Goal: Task Accomplishment & Management: Manage account settings

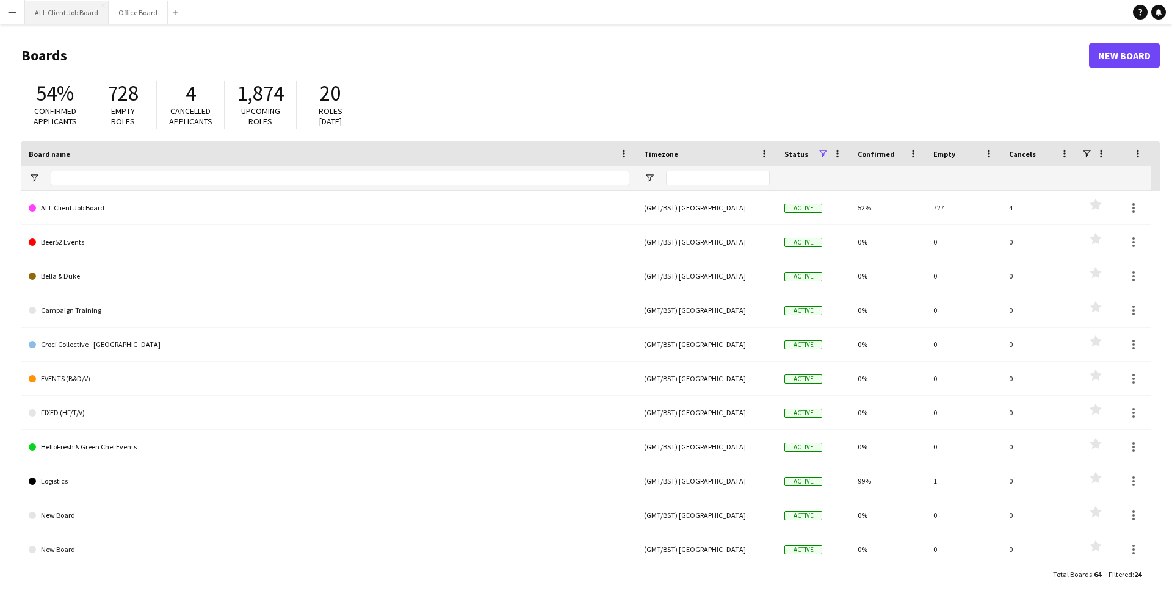
click at [75, 15] on button "ALL Client Job Board Close" at bounding box center [67, 13] width 84 height 24
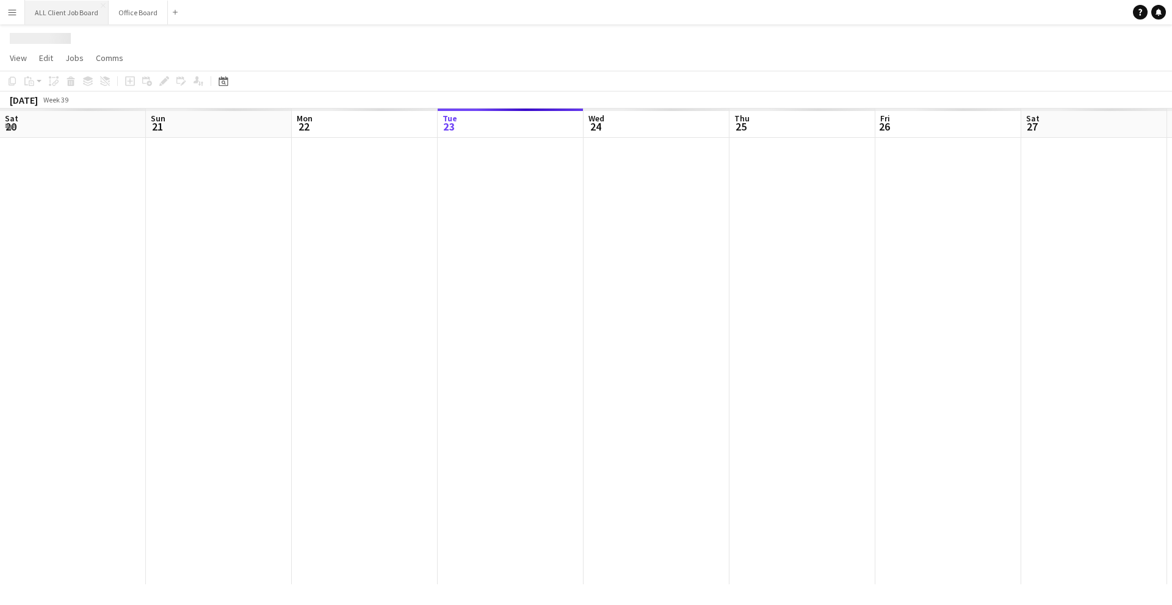
scroll to position [0, 292]
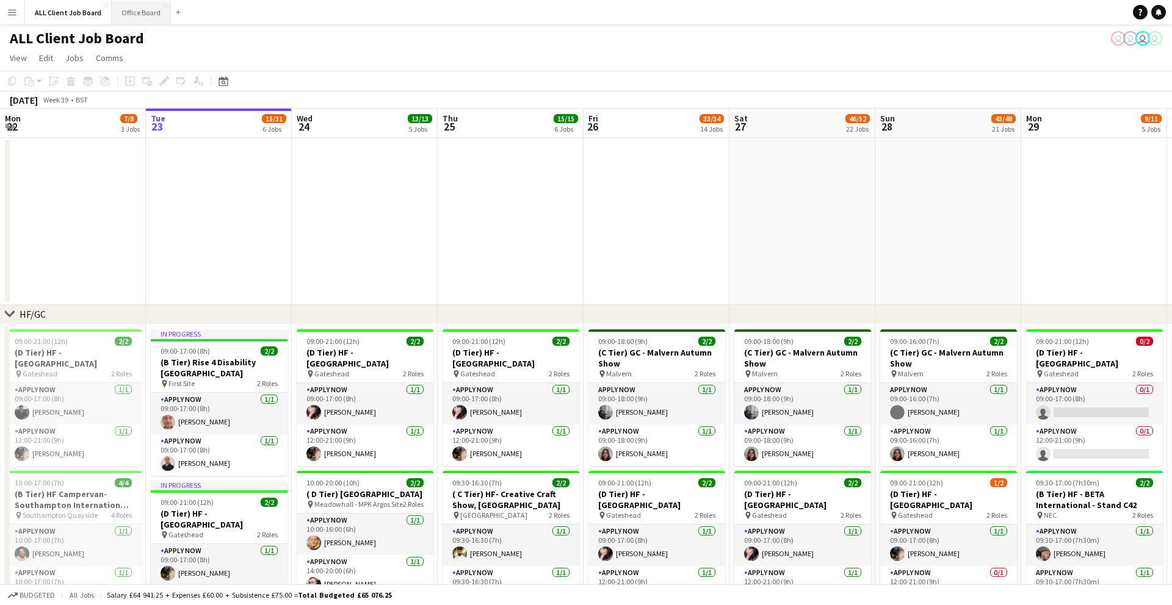
click at [138, 4] on button "Office Board Close" at bounding box center [141, 13] width 59 height 24
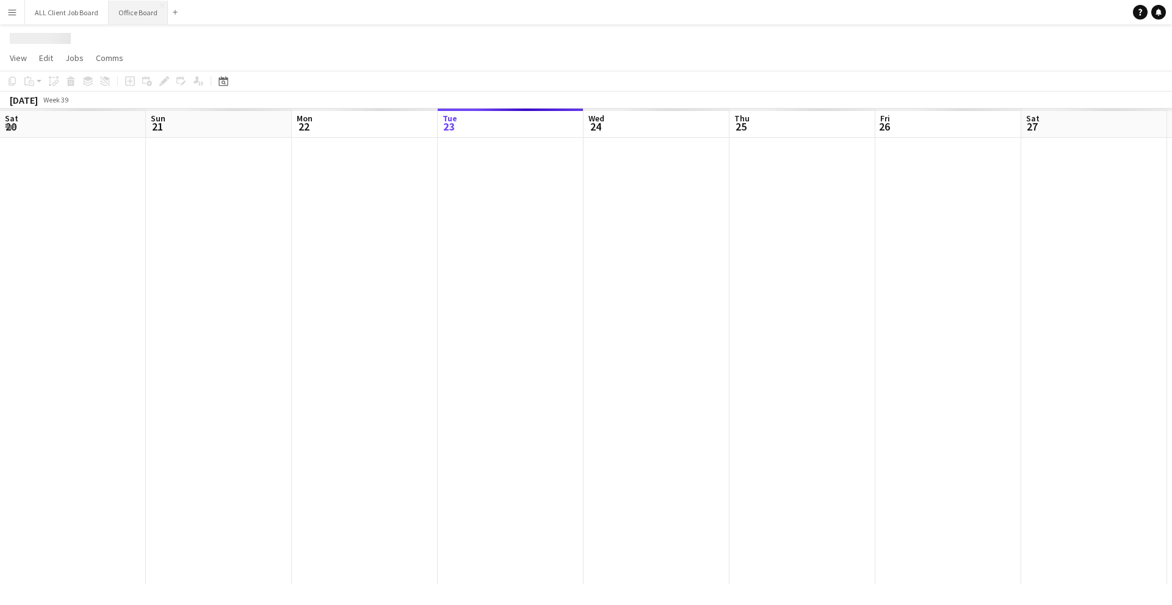
scroll to position [0, 292]
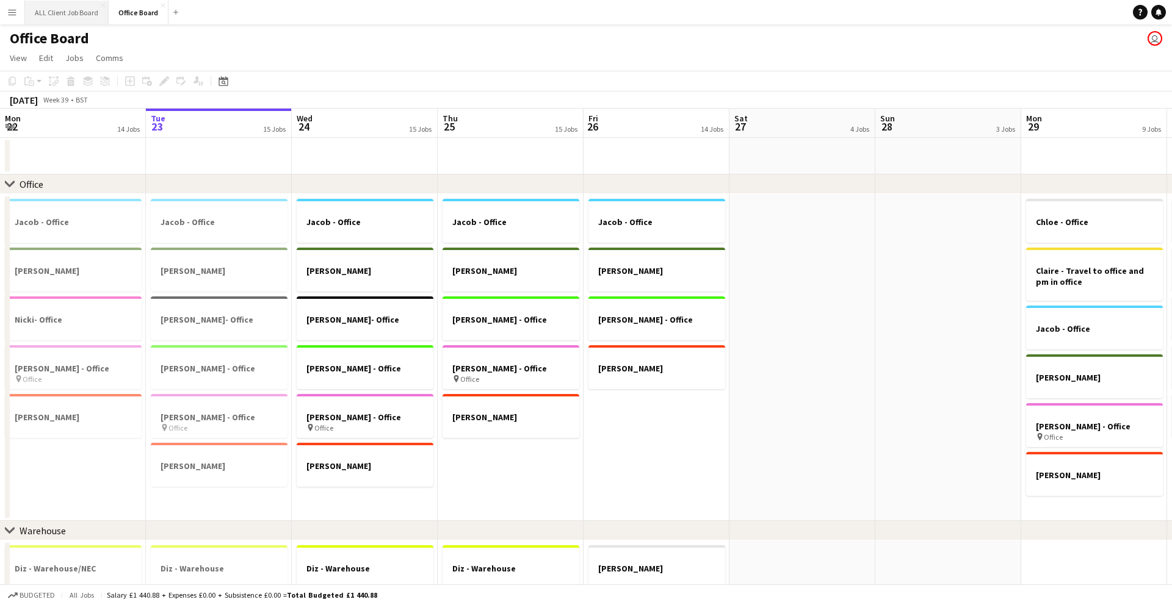
click at [63, 9] on button "ALL Client Job Board Close" at bounding box center [67, 13] width 84 height 24
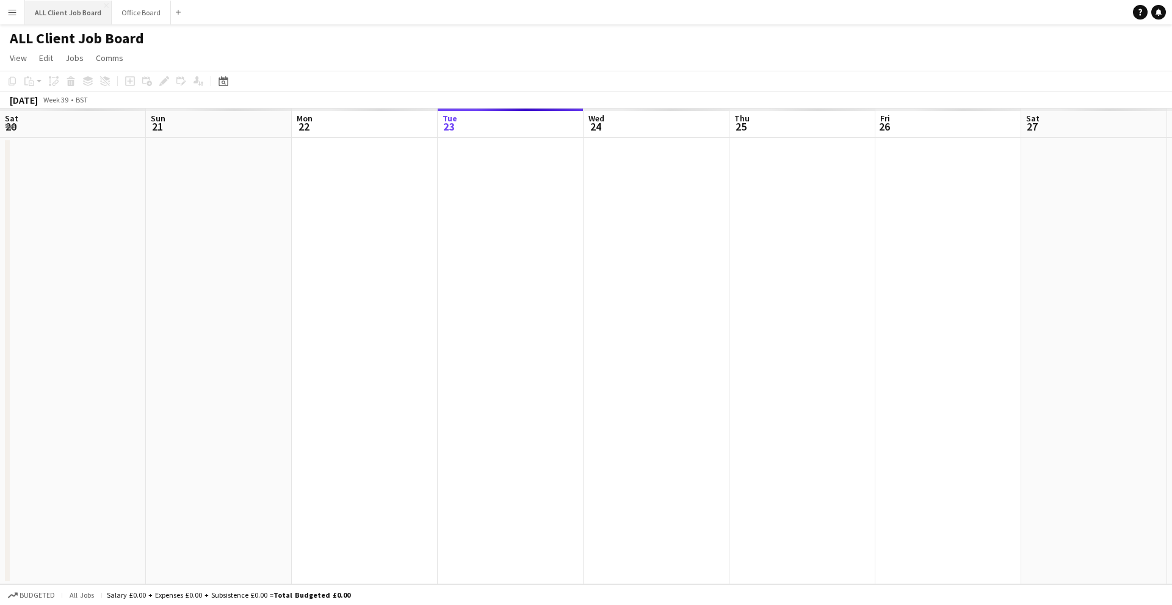
scroll to position [0, 292]
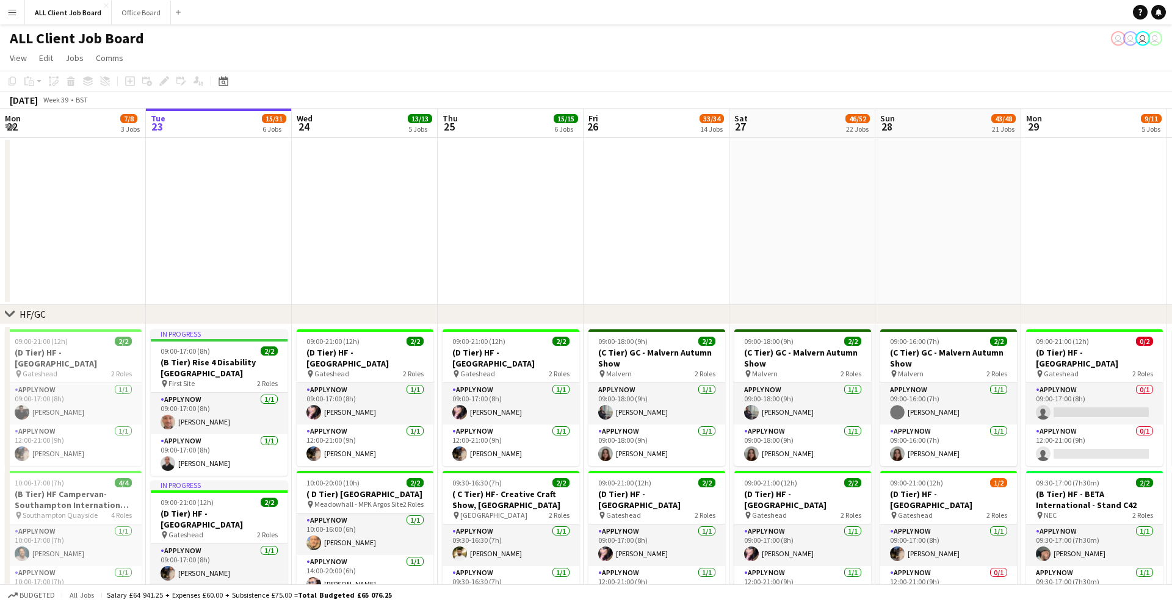
click at [11, 18] on button "Menu" at bounding box center [12, 12] width 24 height 24
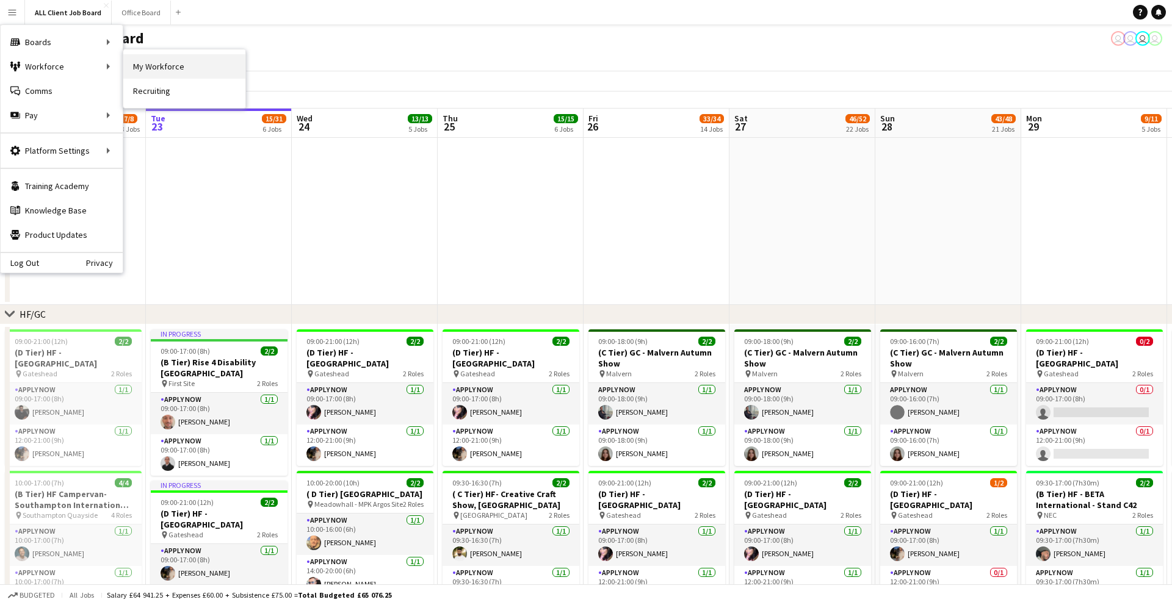
click at [135, 65] on link "My Workforce" at bounding box center [184, 66] width 122 height 24
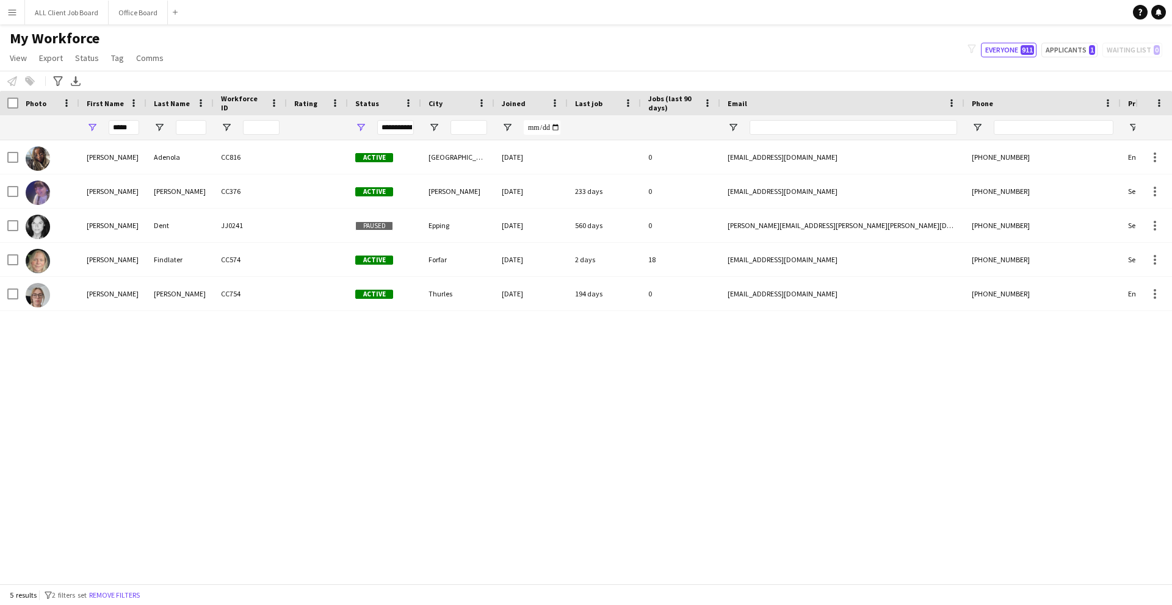
click at [141, 126] on div "*****" at bounding box center [112, 127] width 67 height 24
click at [137, 126] on input "*****" at bounding box center [124, 127] width 31 height 15
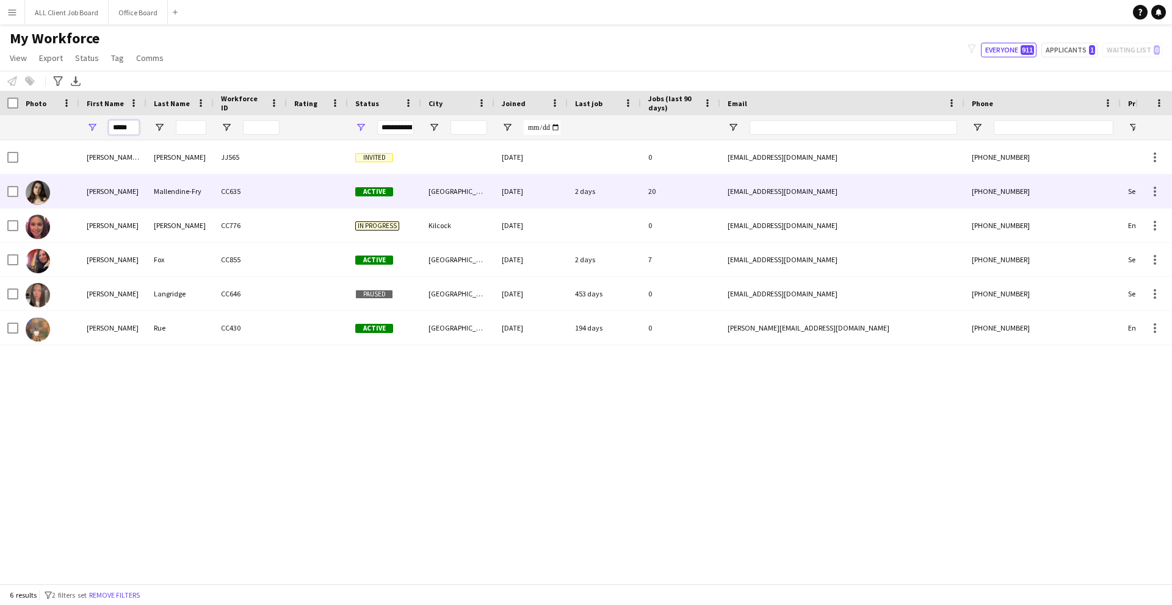
type input "*****"
click at [166, 193] on div "Mallendine-Fry" at bounding box center [179, 192] width 67 height 34
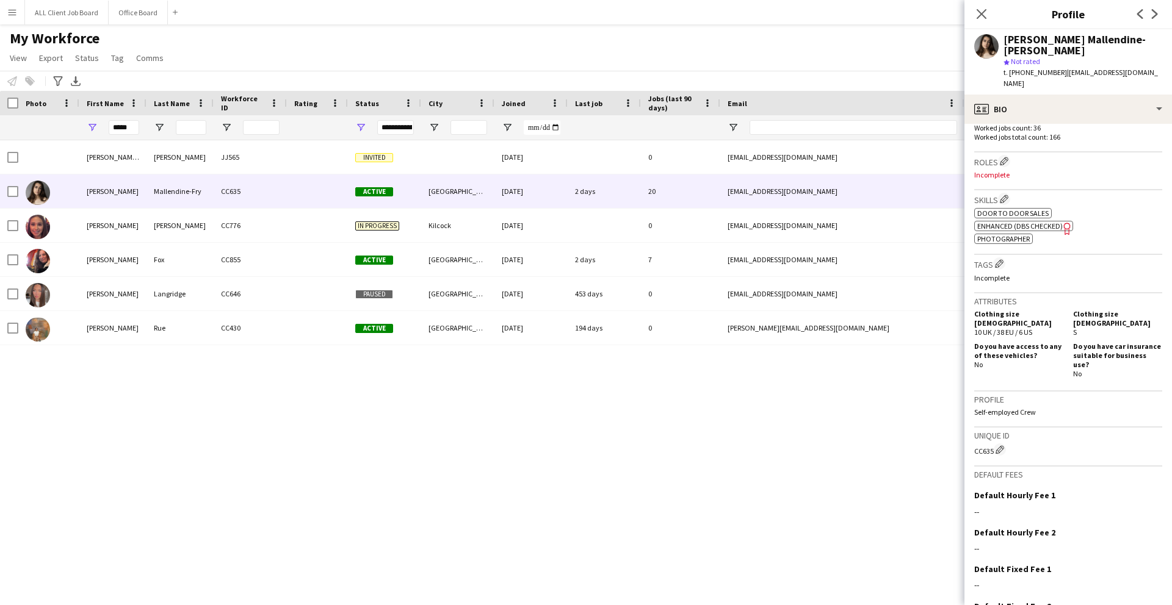
scroll to position [407, 0]
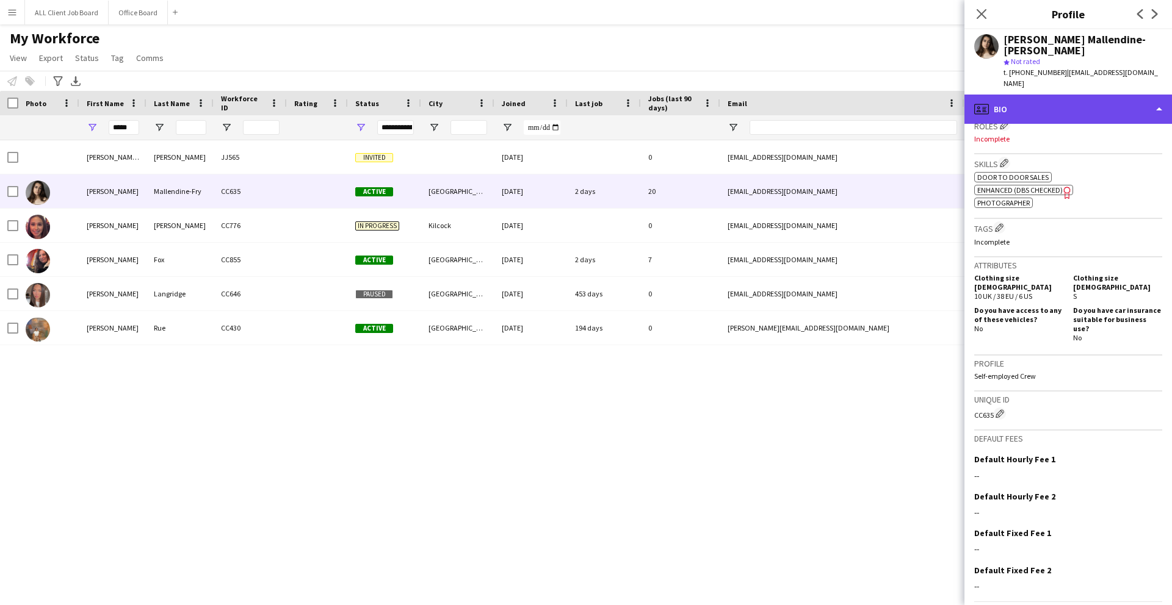
click at [1088, 95] on div "profile Bio" at bounding box center [1067, 109] width 207 height 29
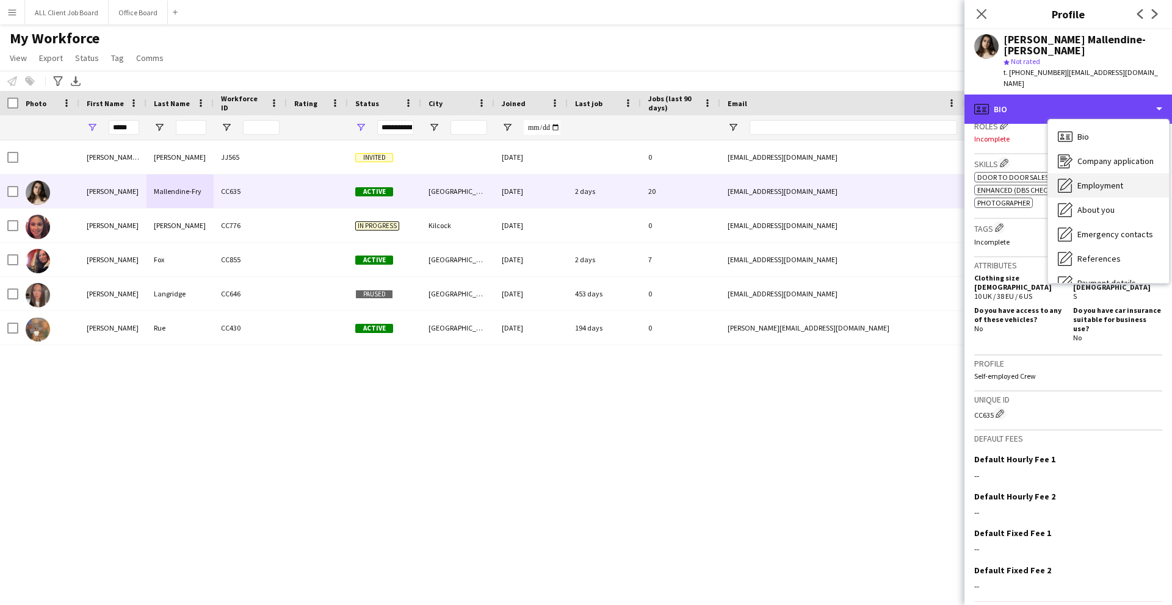
scroll to position [139, 0]
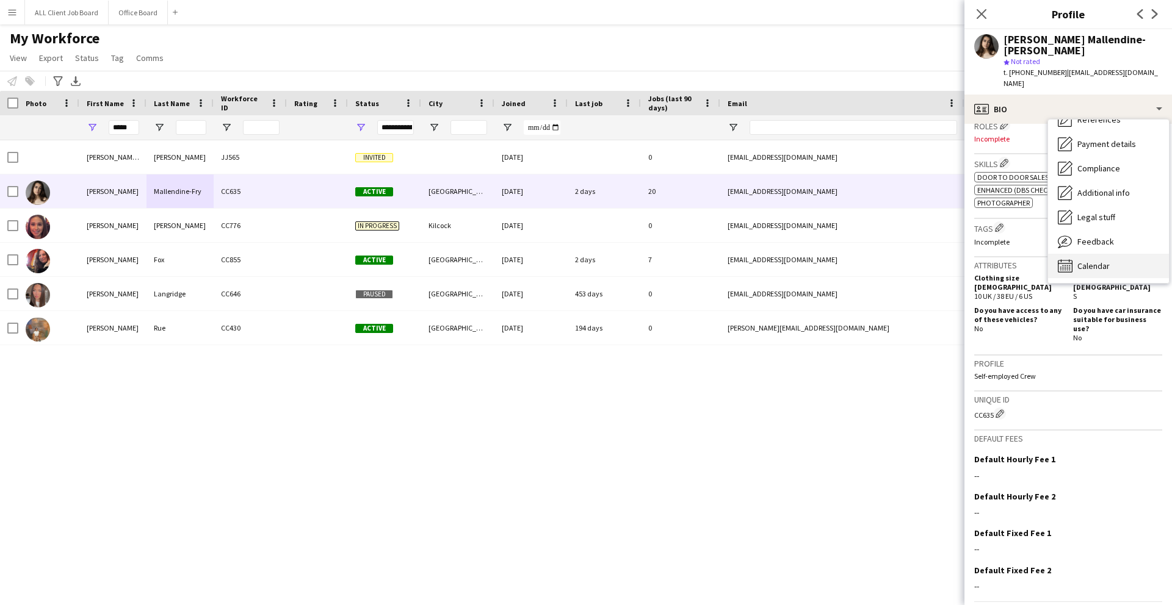
click at [1091, 261] on span "Calendar" at bounding box center [1093, 266] width 32 height 11
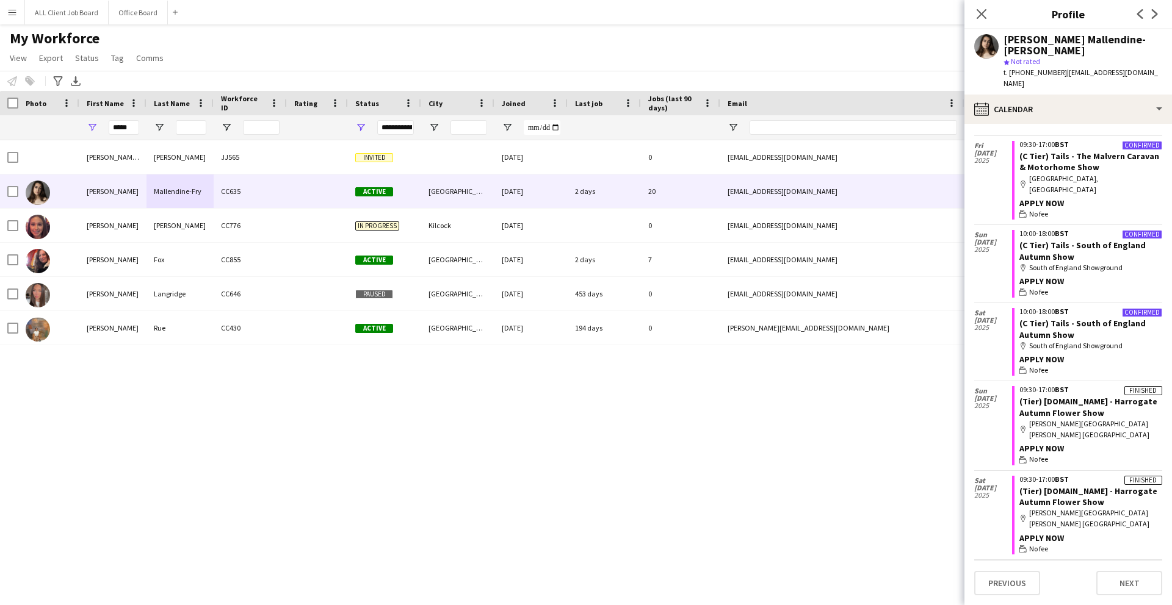
scroll to position [1213, 0]
